Goal: Task Accomplishment & Management: Use online tool/utility

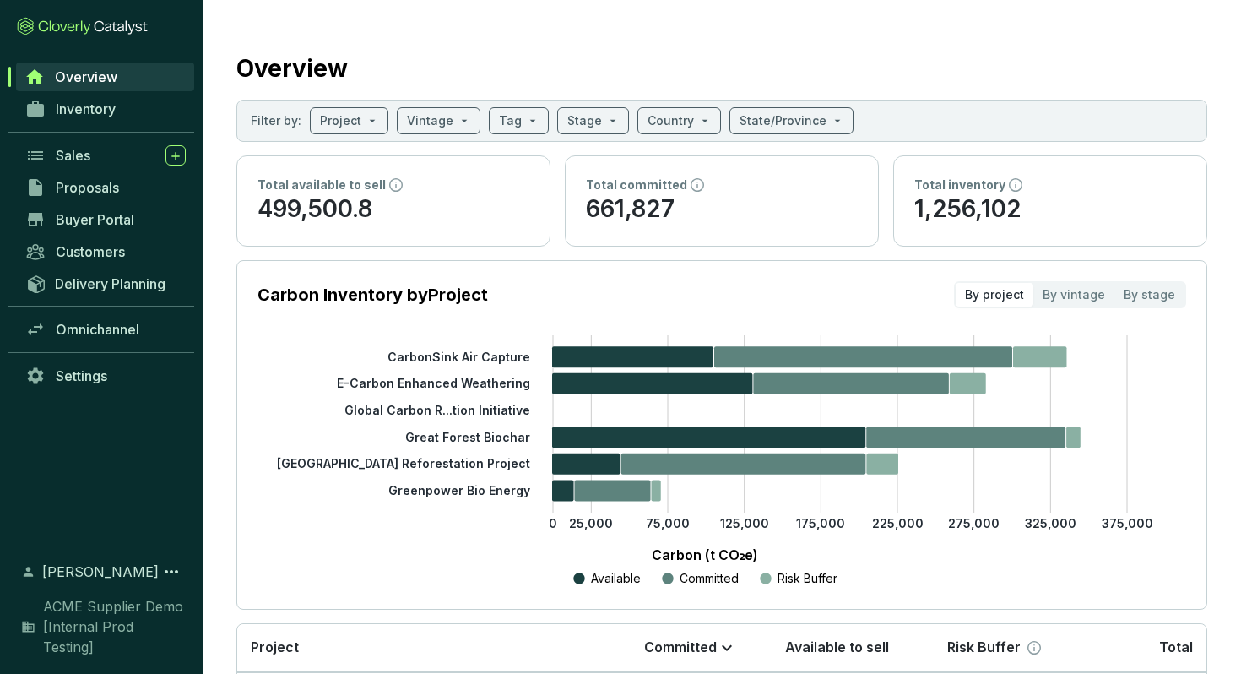
click at [160, 586] on div "[PERSON_NAME]" at bounding box center [101, 571] width 169 height 29
click at [168, 582] on icon at bounding box center [171, 572] width 20 height 20
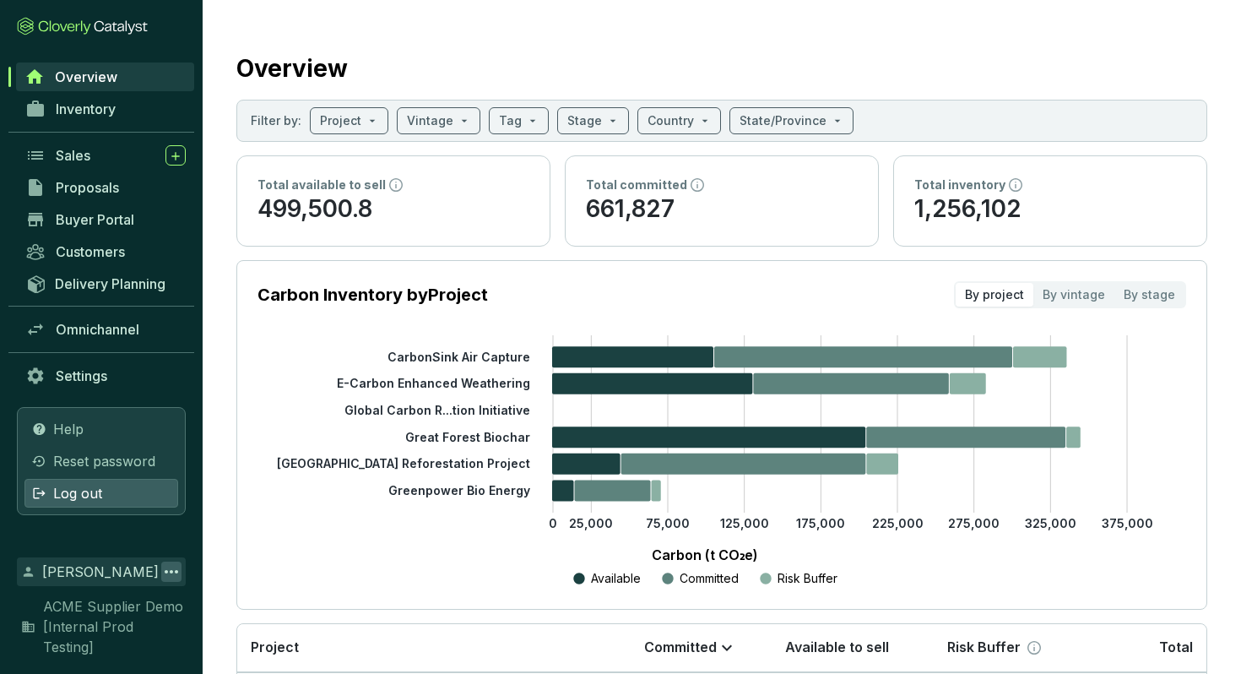
click at [115, 508] on div "Log out" at bounding box center [101, 493] width 154 height 29
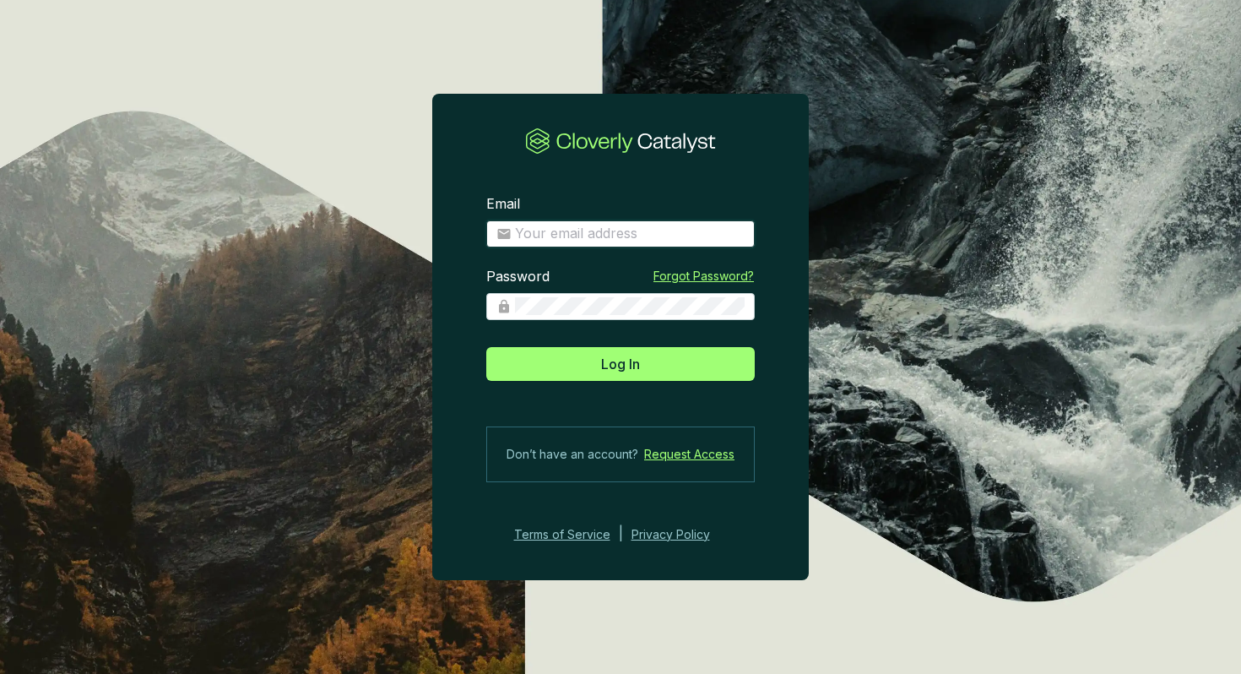
click at [565, 233] on input "Email" at bounding box center [630, 234] width 230 height 19
type input "bk@cloverly.com"
click at [486, 347] on button "Log In" at bounding box center [620, 364] width 269 height 34
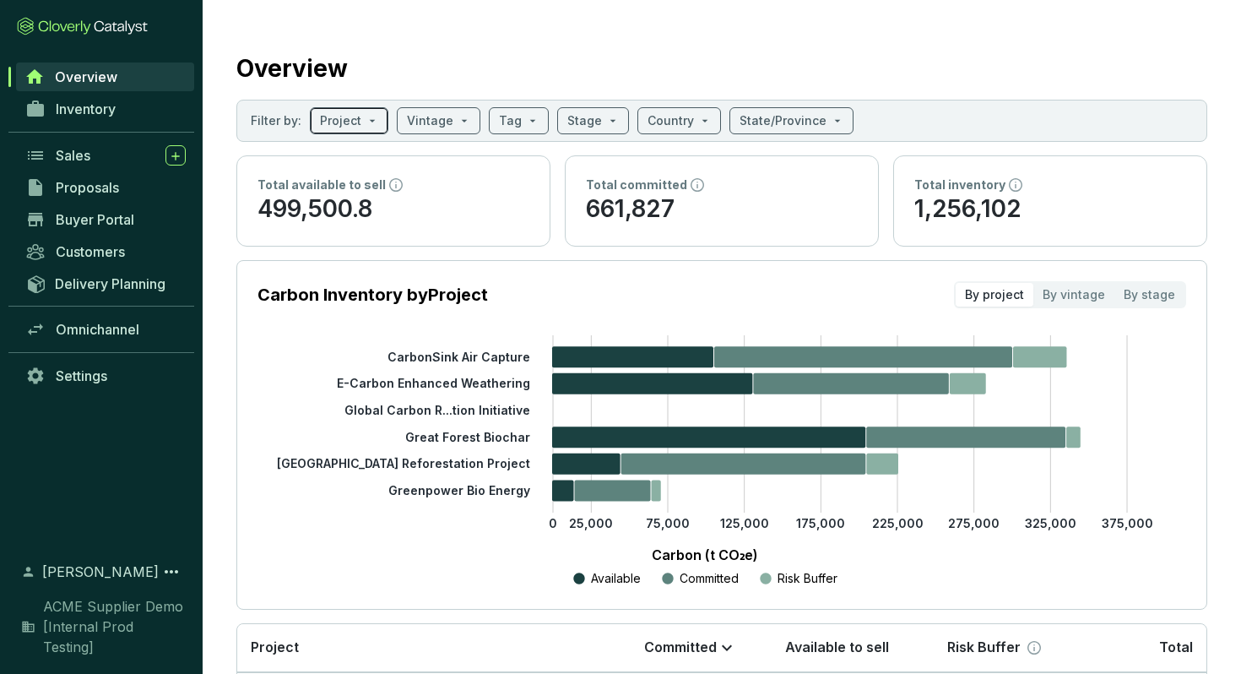
click at [365, 127] on span at bounding box center [349, 120] width 58 height 25
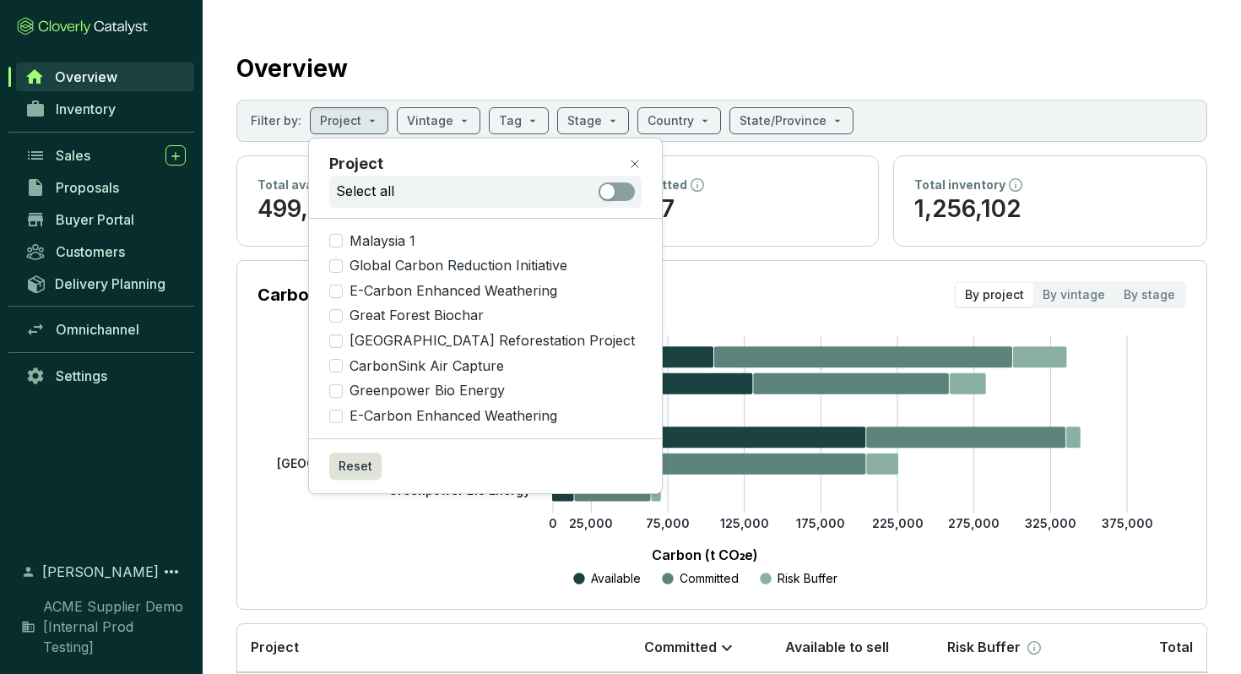
click at [217, 391] on section "Overview Filter by: Project Vintage Tag Stage Country State/Province Total avai…" at bounding box center [722, 520] width 1039 height 1040
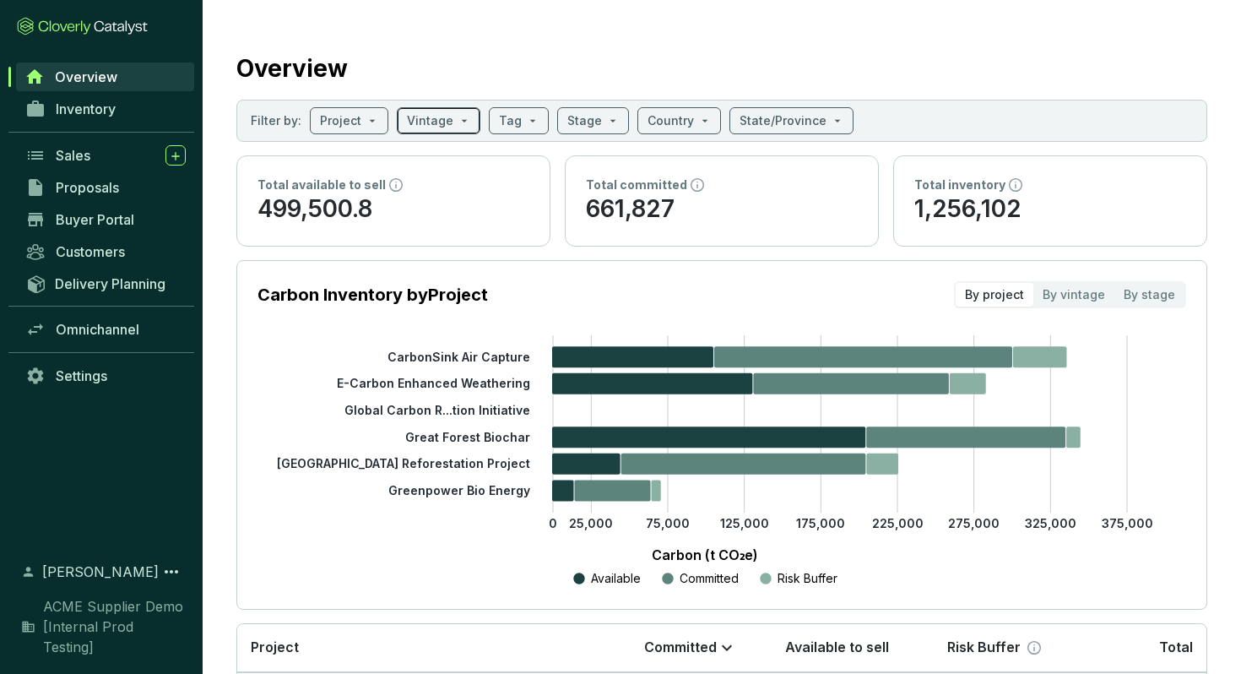
click at [435, 117] on input "search" at bounding box center [430, 120] width 46 height 25
click at [519, 129] on span at bounding box center [519, 120] width 40 height 25
click at [597, 122] on span at bounding box center [594, 120] width 52 height 25
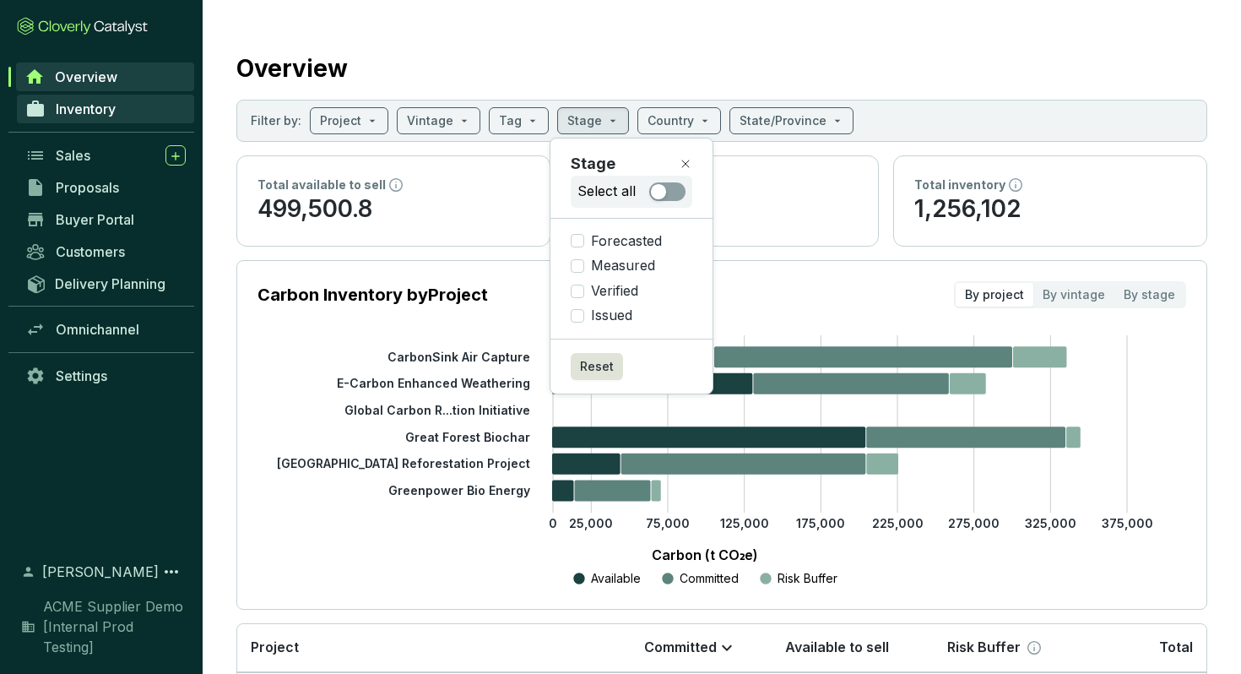
click at [116, 111] on span "Inventory" at bounding box center [86, 108] width 60 height 17
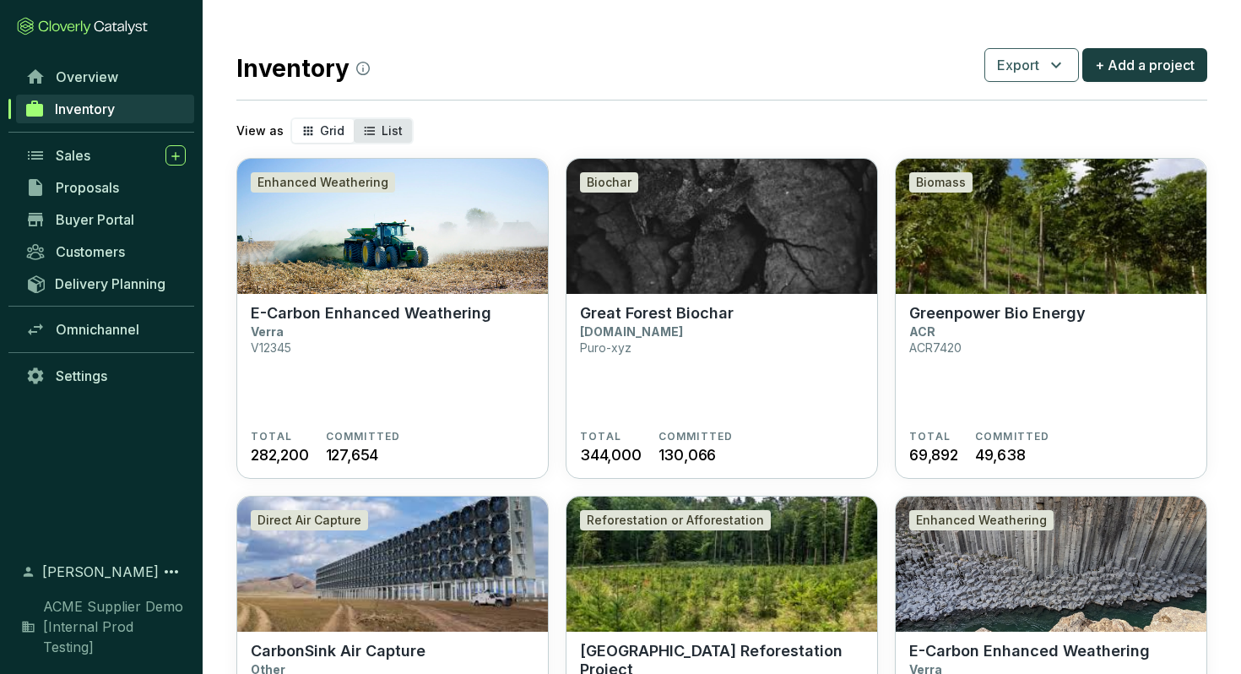
click at [372, 131] on icon "segmented control" at bounding box center [370, 131] width 14 height 20
click at [354, 119] on input "List" at bounding box center [354, 119] width 0 height 0
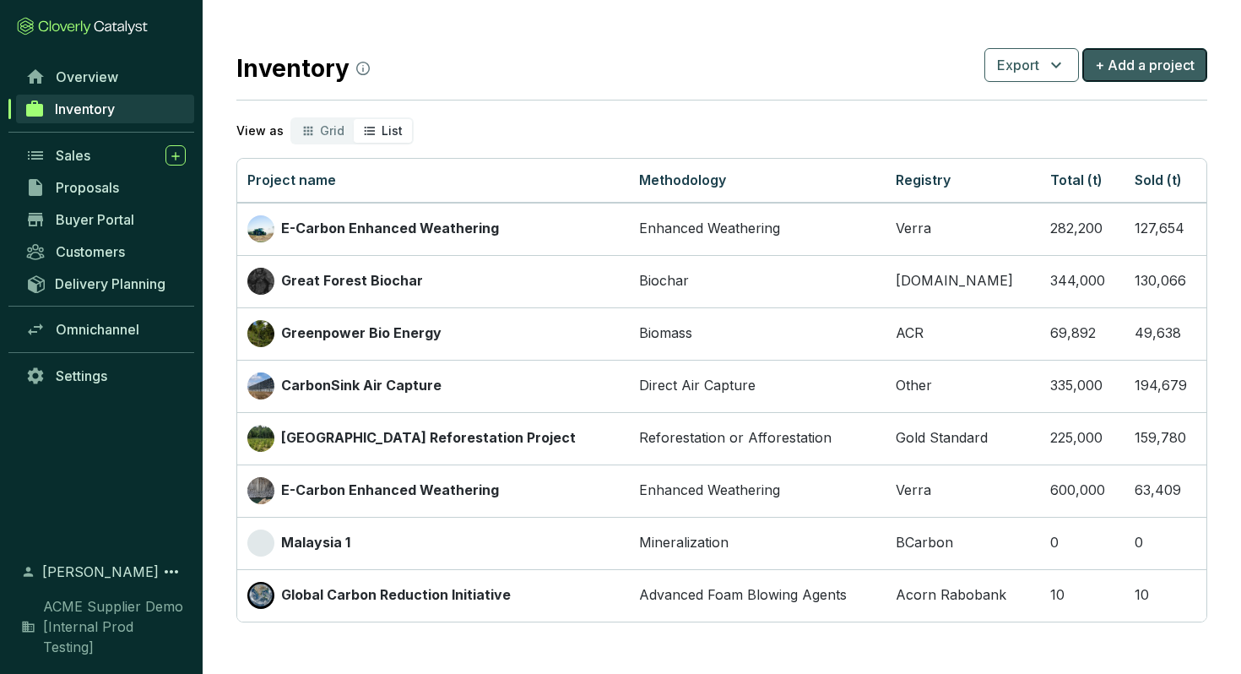
click at [1142, 68] on span "+ Add a project" at bounding box center [1145, 65] width 100 height 20
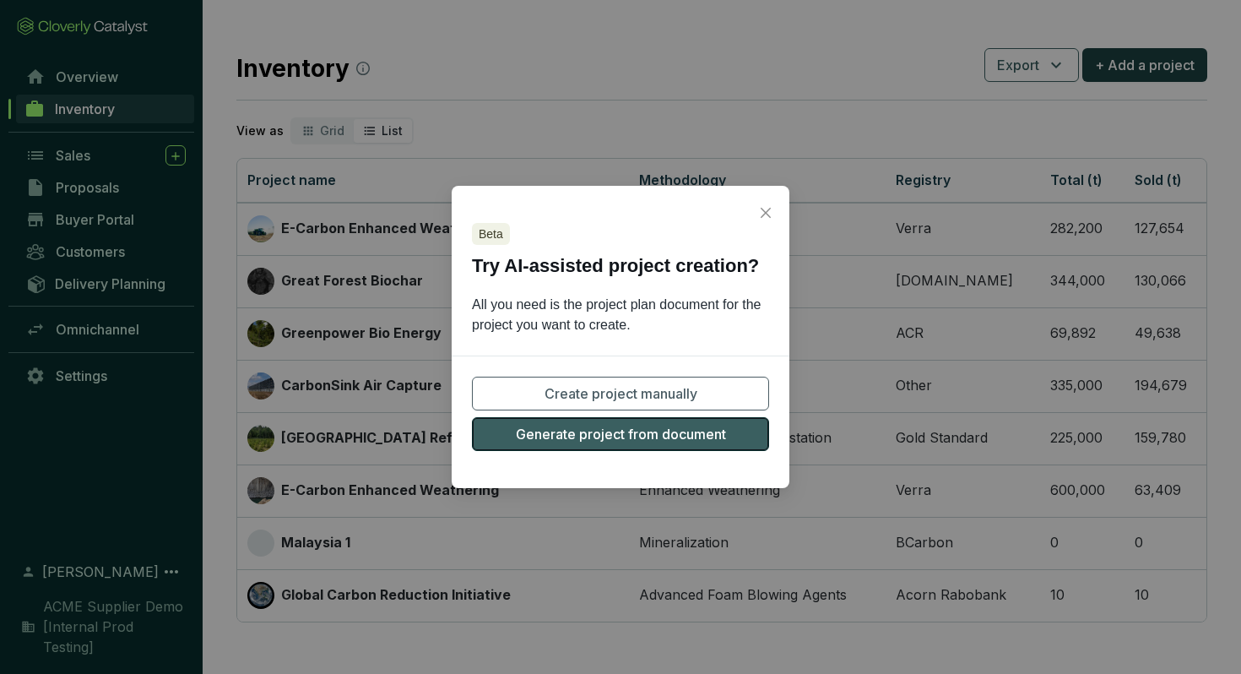
click at [648, 433] on span "Generate project from document" at bounding box center [621, 434] width 210 height 20
